Goal: Information Seeking & Learning: Compare options

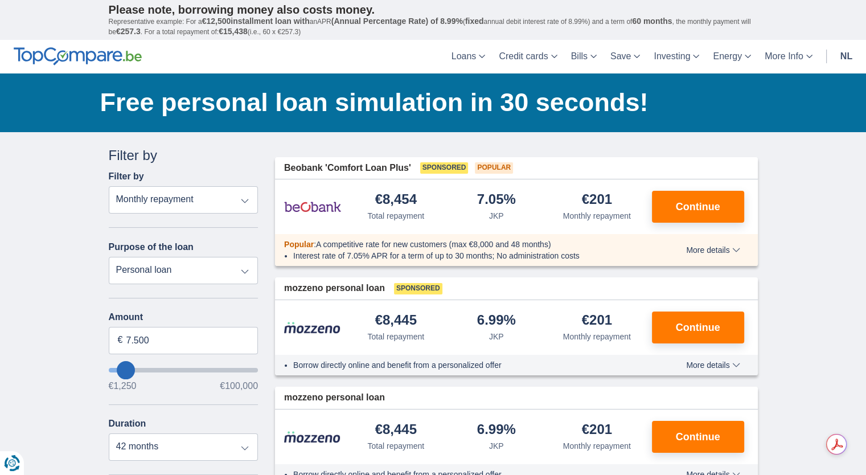
type input "11.250"
type input "14250"
type input "14.250"
select select "60"
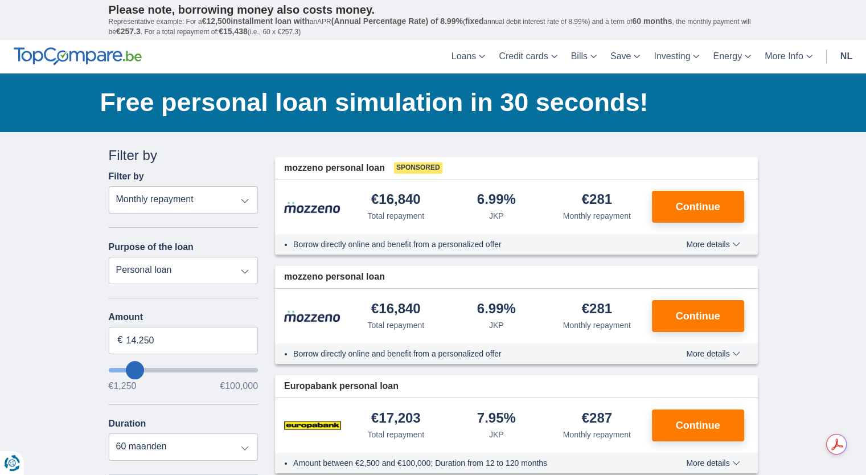
type input "13.250"
type input "13250"
type input "12.250"
type input "11250"
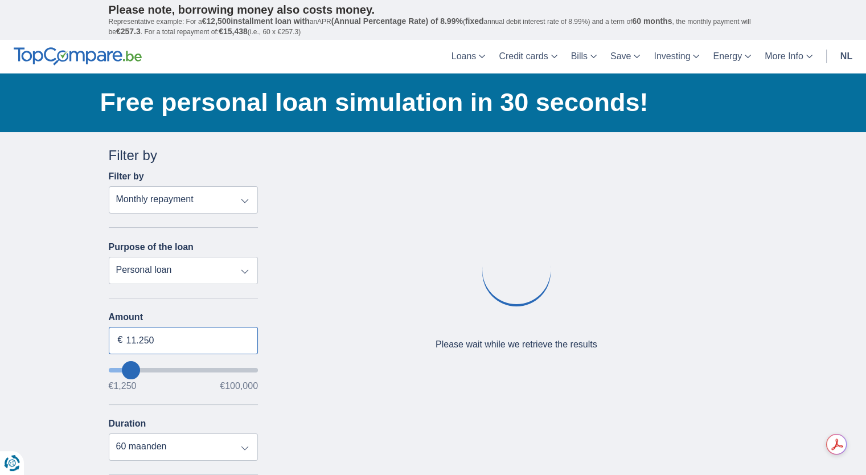
click at [132, 345] on input "11.250" at bounding box center [184, 340] width 150 height 27
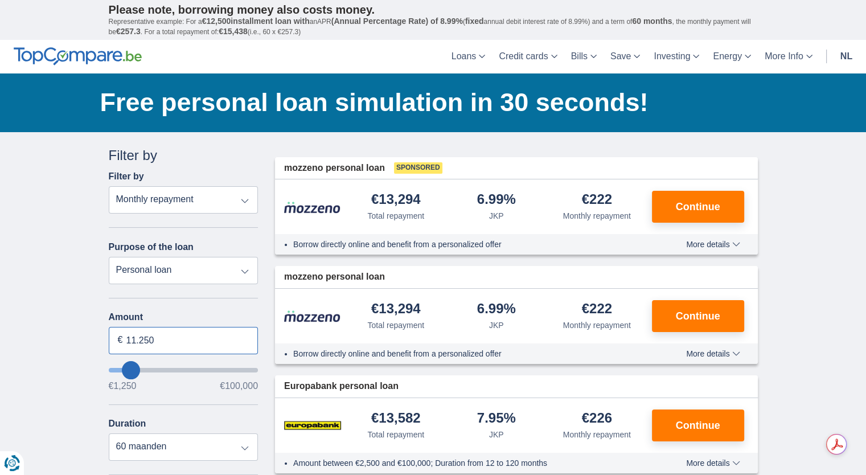
drag, startPoint x: 130, startPoint y: 337, endPoint x: 179, endPoint y: 333, distance: 49.7
click at [180, 333] on input "11.250" at bounding box center [184, 340] width 150 height 27
type input "1"
type input "9.000"
type input "9250"
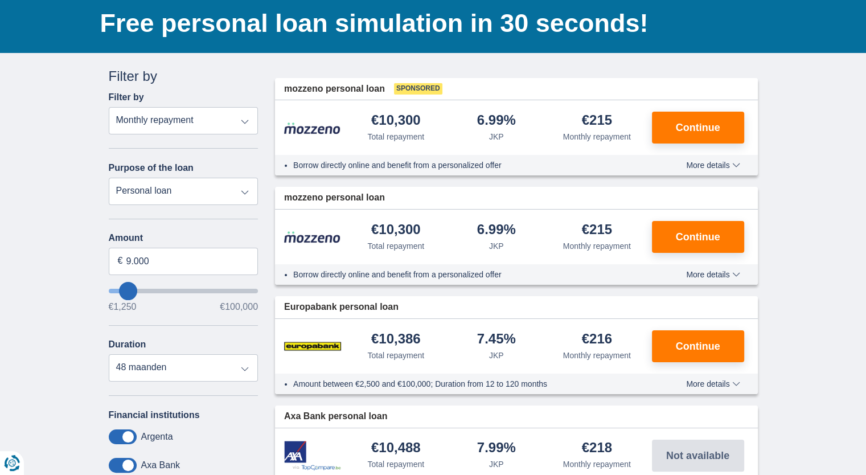
scroll to position [171, 0]
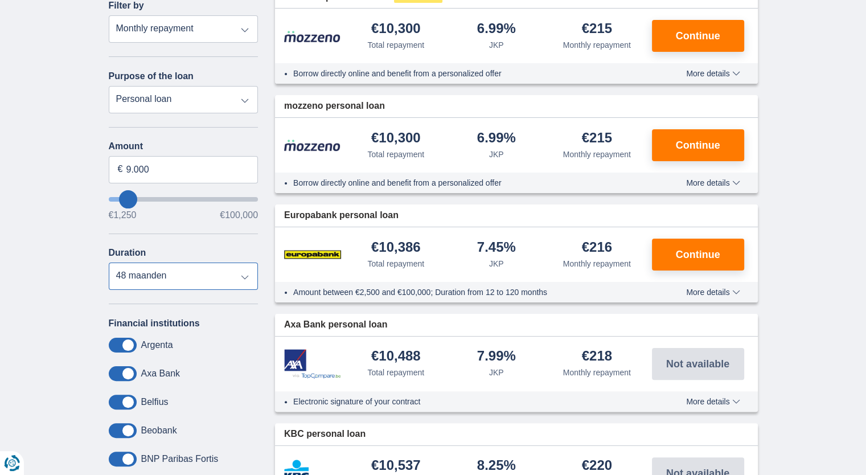
click at [219, 272] on select "12 months 18 months 24 months 30 months 36 months 42 months 48 maanden" at bounding box center [184, 276] width 150 height 27
click at [109, 263] on select "12 months 18 months 24 months 30 months 36 months 42 months 48 maanden" at bounding box center [184, 276] width 150 height 27
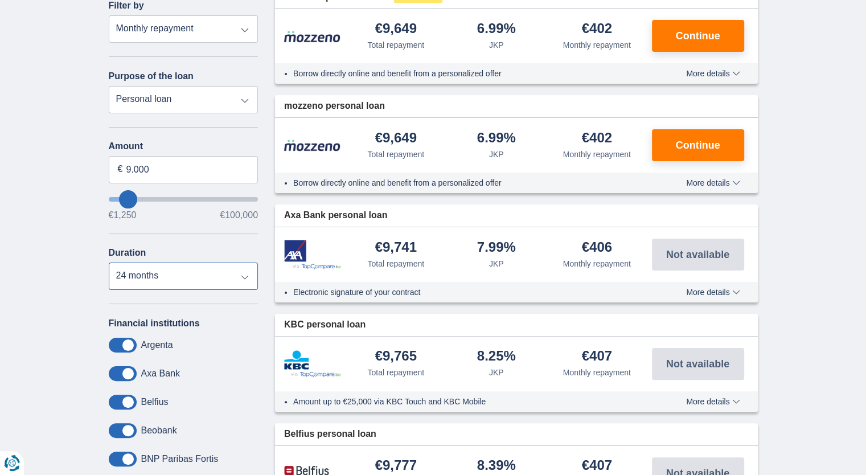
click at [216, 269] on select "12 months 18 months 24 months 30 months 36 months 42 months 48 maanden" at bounding box center [184, 276] width 150 height 27
select select "30"
click at [109, 263] on select "12 months 18 months 24 months 30 months 36 months 42 months 48 maanden" at bounding box center [184, 276] width 150 height 27
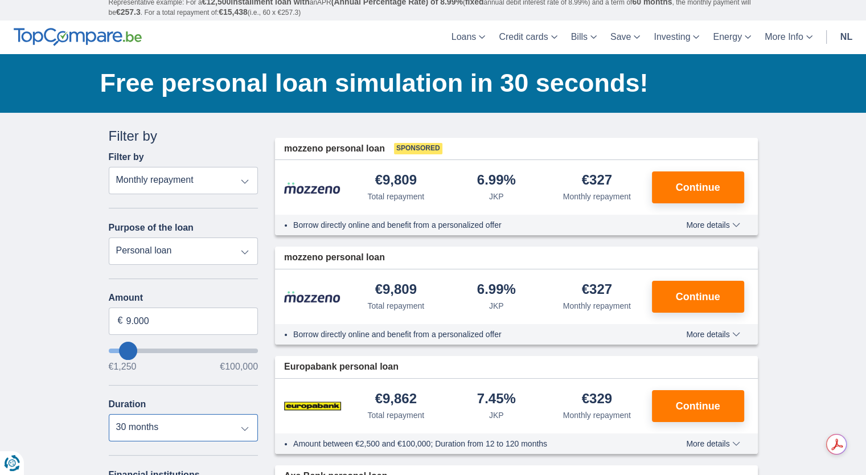
scroll to position [0, 0]
